Goal: Navigation & Orientation: Go to known website

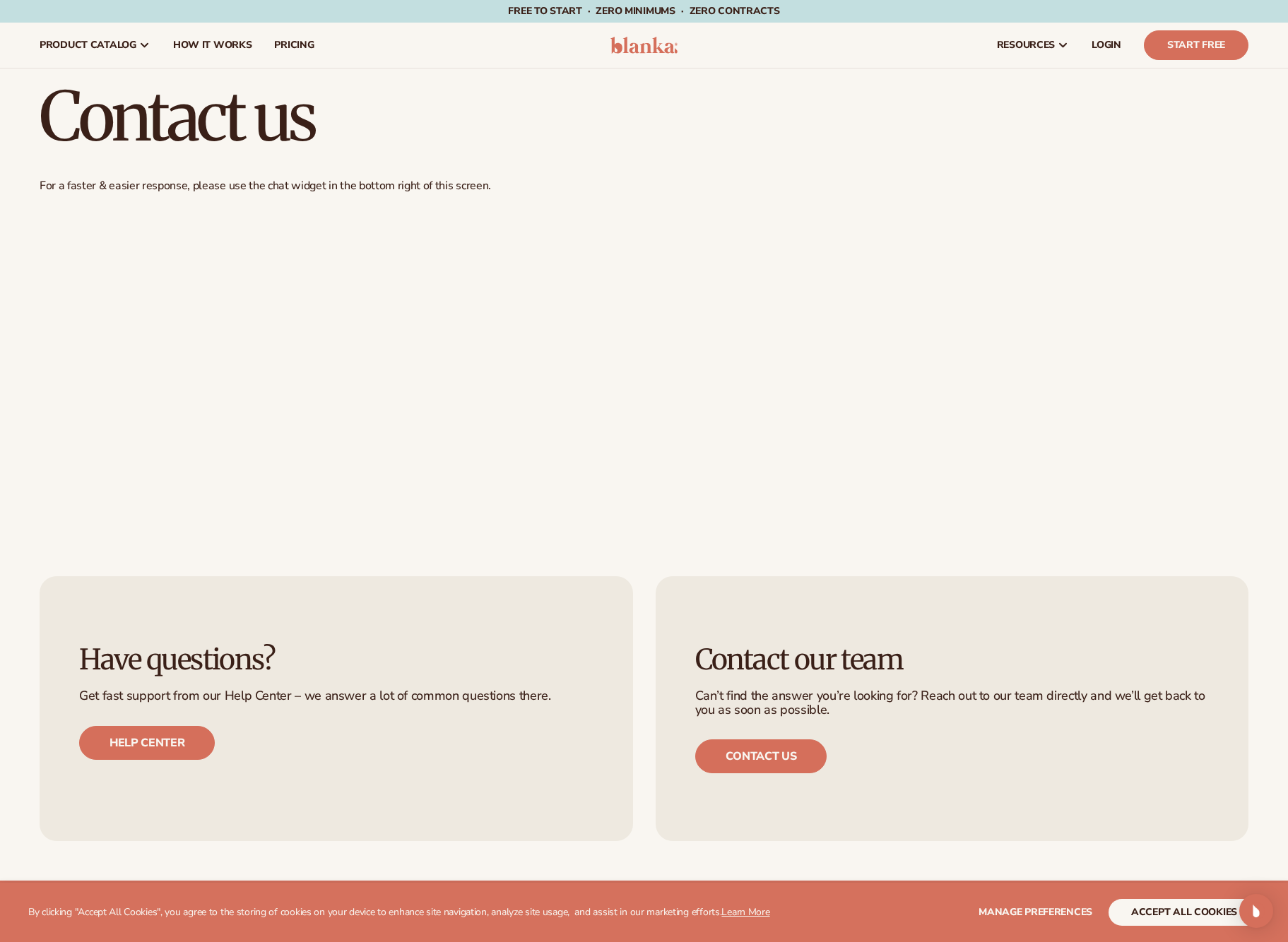
click at [639, 56] on header "Cart product catalog The Lab by Blanka" at bounding box center [644, 45] width 1288 height 45
click at [640, 54] on header "Cart product catalog The Lab by Blanka" at bounding box center [644, 45] width 1288 height 45
click at [641, 52] on img at bounding box center [644, 45] width 67 height 17
